Goal: Find specific page/section: Find specific page/section

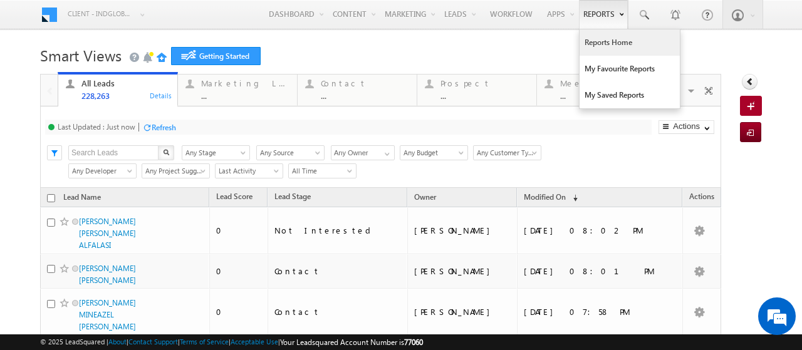
click at [588, 45] on link "Reports Home" at bounding box center [629, 42] width 100 height 26
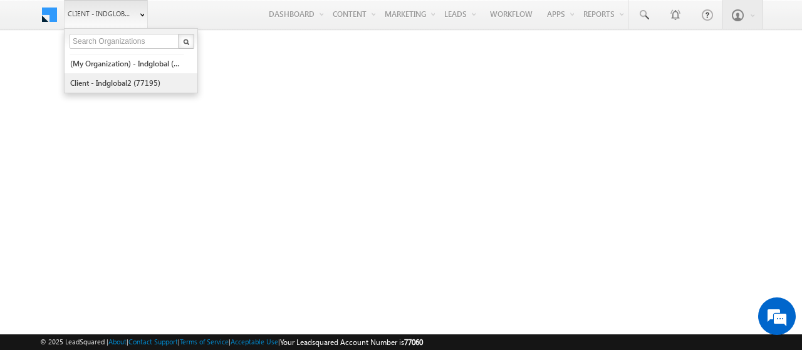
click at [85, 90] on link "Client - indglobal2 (77195)" at bounding box center [127, 82] width 115 height 19
